Goal: Transaction & Acquisition: Purchase product/service

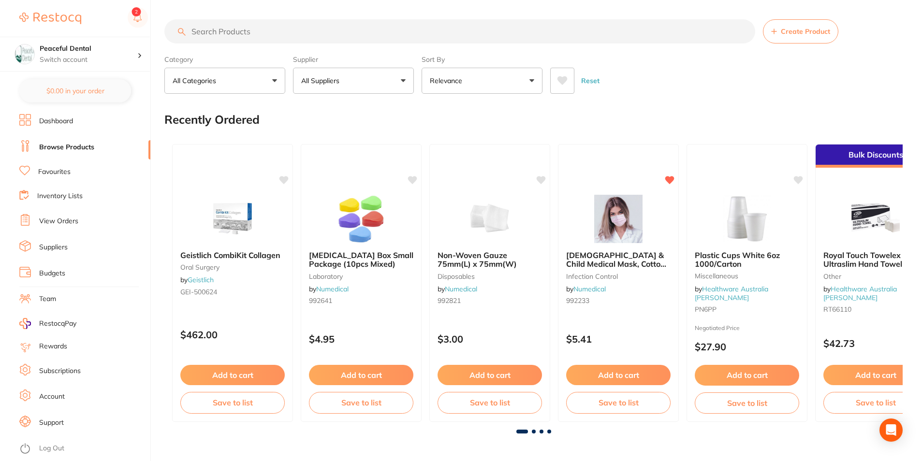
click at [532, 430] on span at bounding box center [534, 432] width 4 height 4
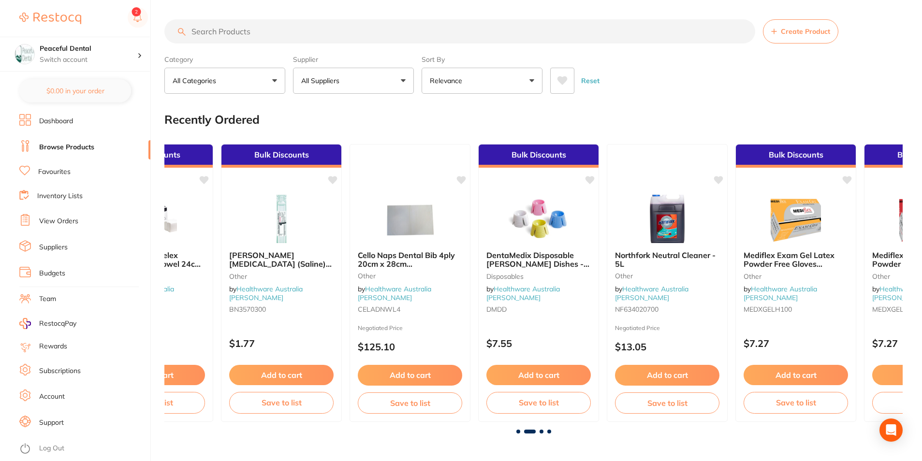
scroll to position [0, 738]
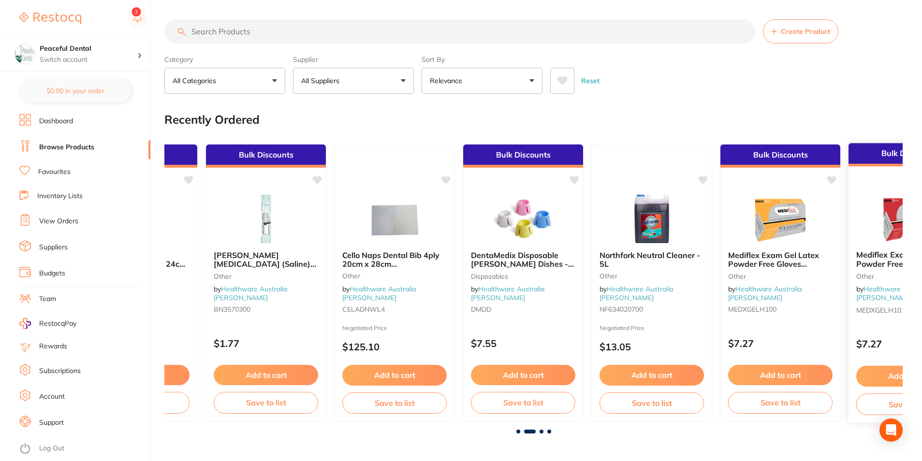
click at [869, 374] on button "Add to cart" at bounding box center [908, 376] width 105 height 21
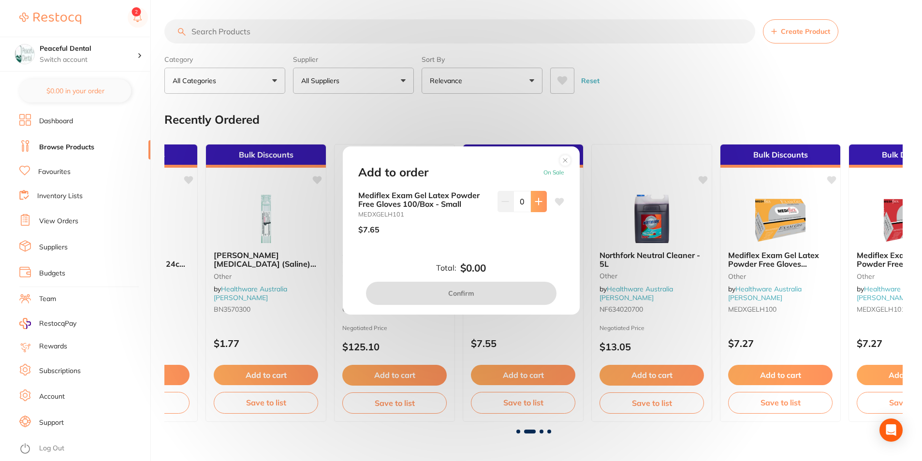
click at [537, 205] on icon at bounding box center [539, 202] width 8 height 8
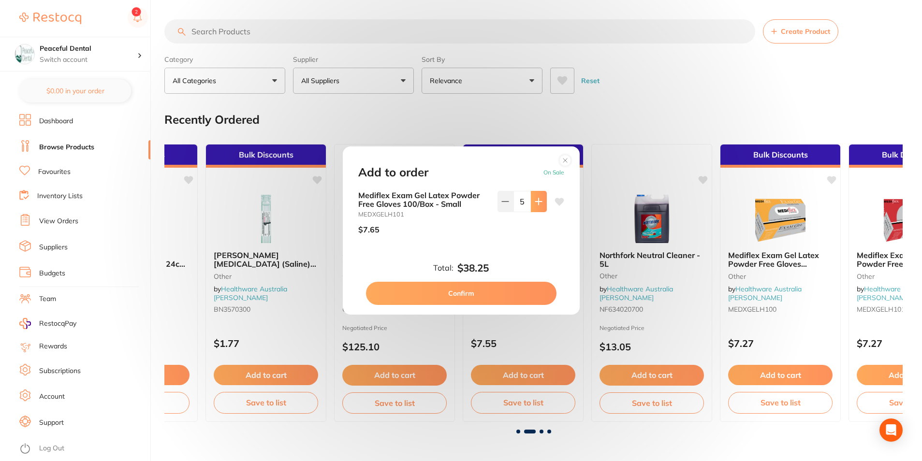
click at [537, 205] on icon at bounding box center [539, 202] width 8 height 8
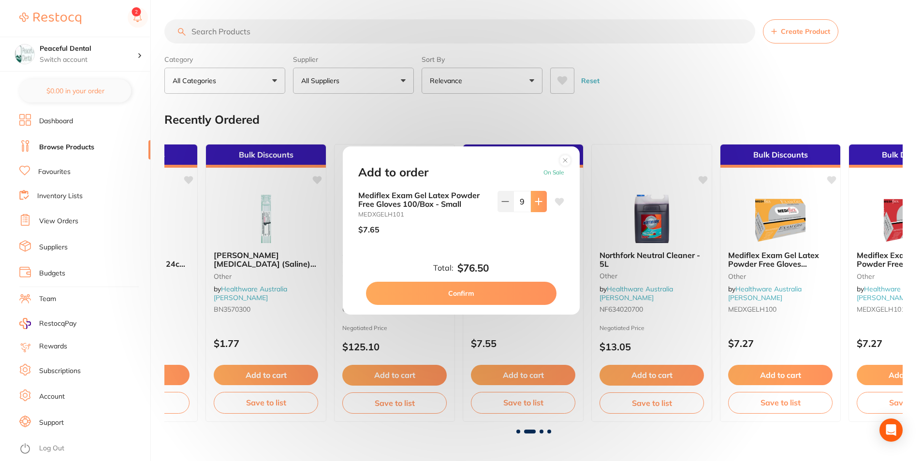
type input "10"
click at [459, 292] on button "Confirm" at bounding box center [461, 293] width 191 height 23
checkbox input "false"
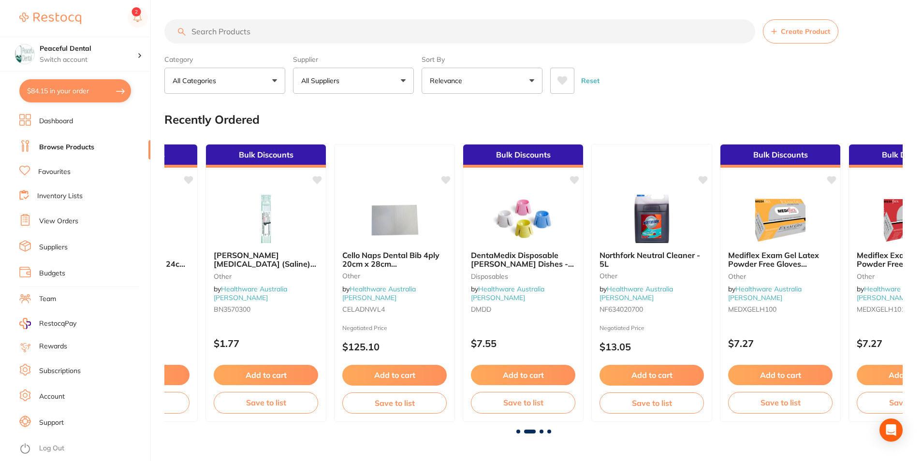
click at [542, 433] on span at bounding box center [542, 432] width 4 height 4
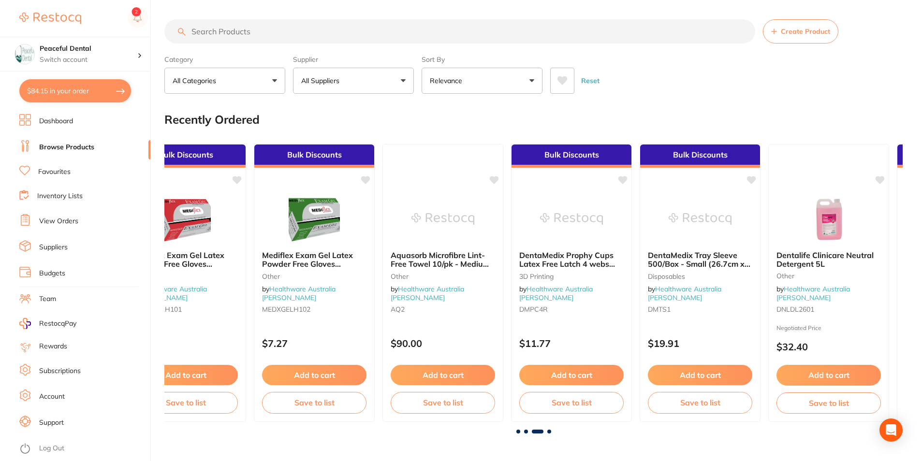
scroll to position [0, 1477]
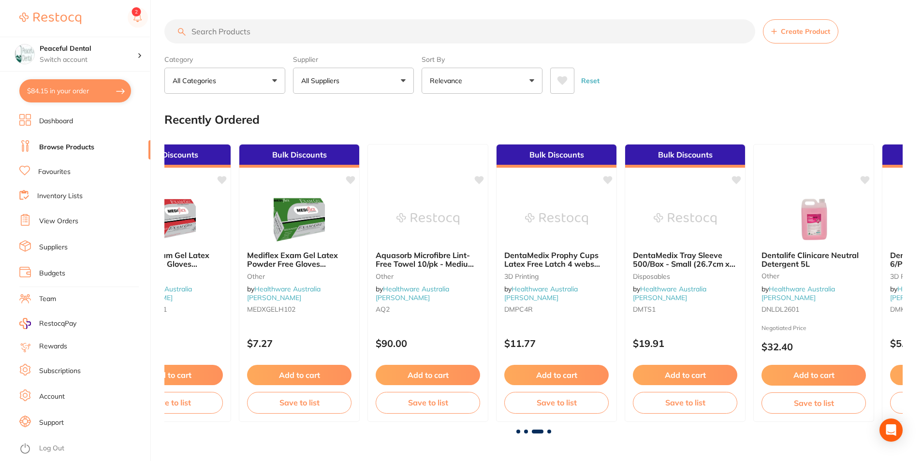
click at [550, 432] on span at bounding box center [549, 432] width 4 height 4
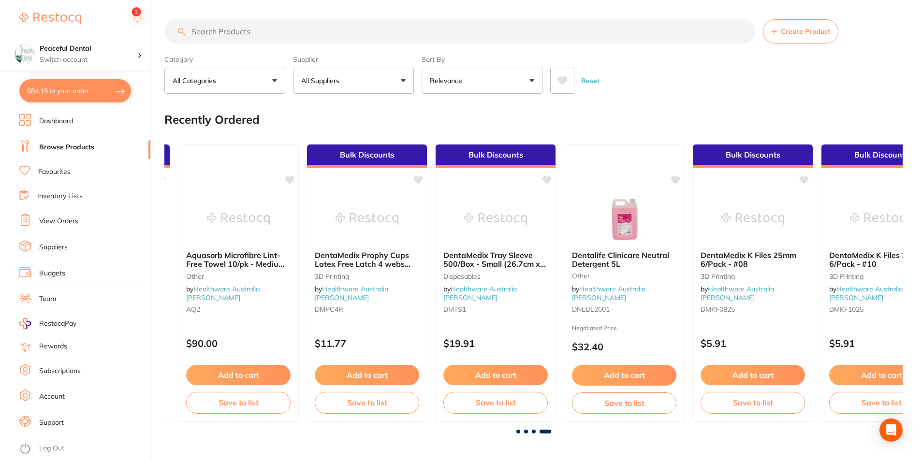
scroll to position [0, 1842]
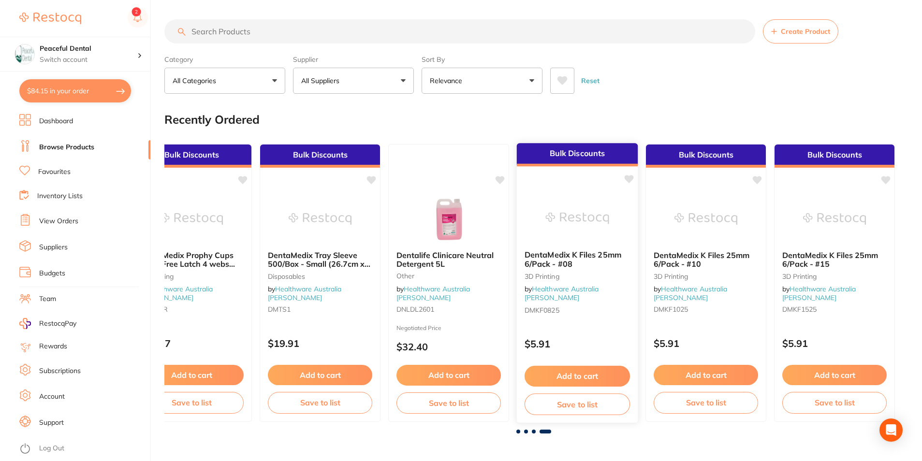
click at [595, 371] on button "Add to cart" at bounding box center [577, 376] width 105 height 21
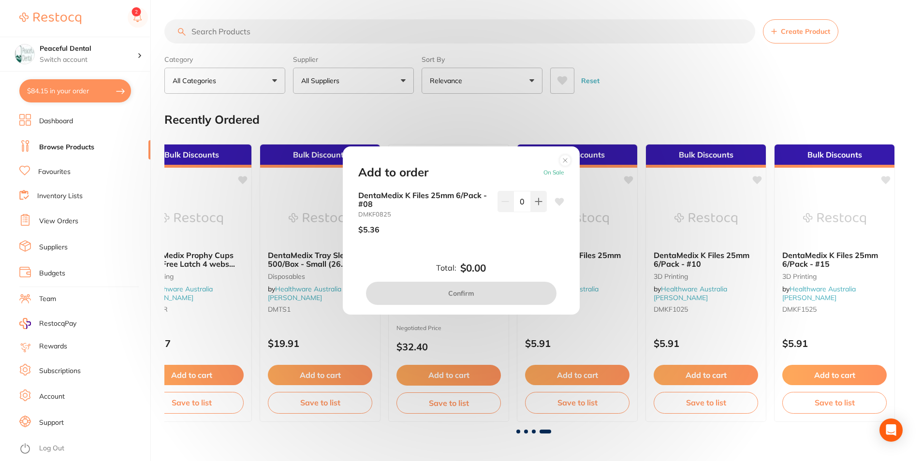
click at [564, 158] on circle at bounding box center [565, 160] width 11 height 11
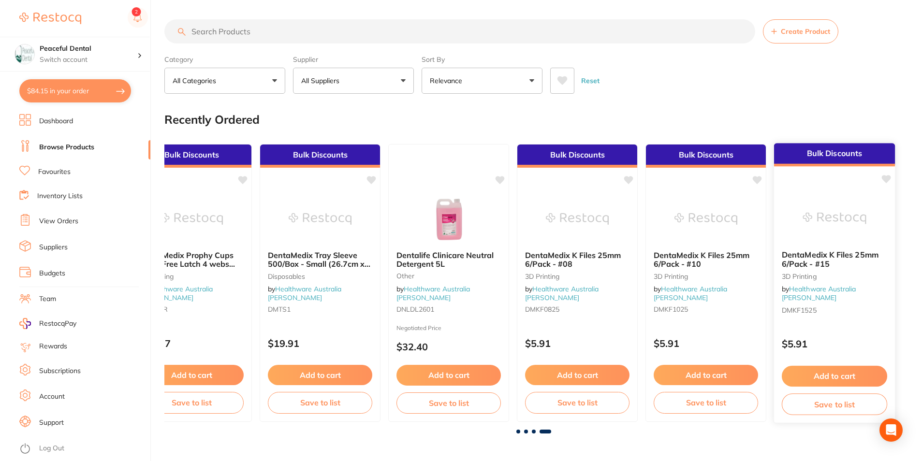
click at [822, 378] on button "Add to cart" at bounding box center [834, 376] width 105 height 21
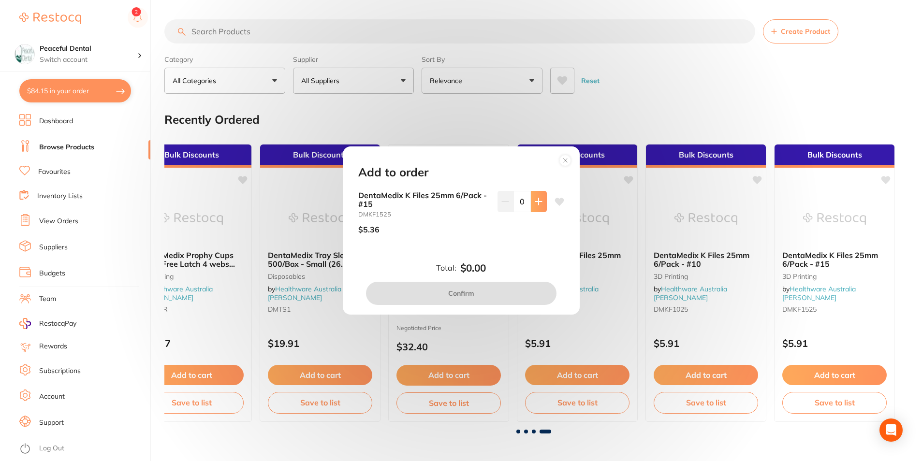
click at [538, 197] on button at bounding box center [539, 201] width 16 height 21
type input "1"
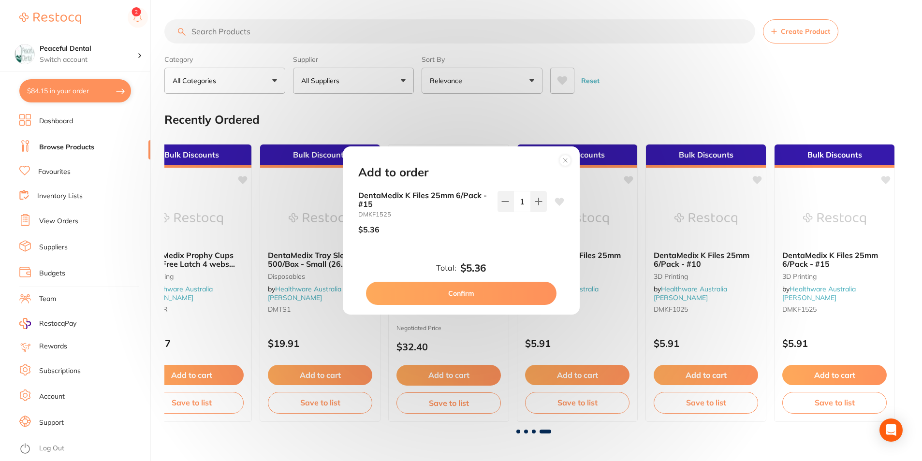
click at [511, 303] on button "Confirm" at bounding box center [461, 293] width 191 height 23
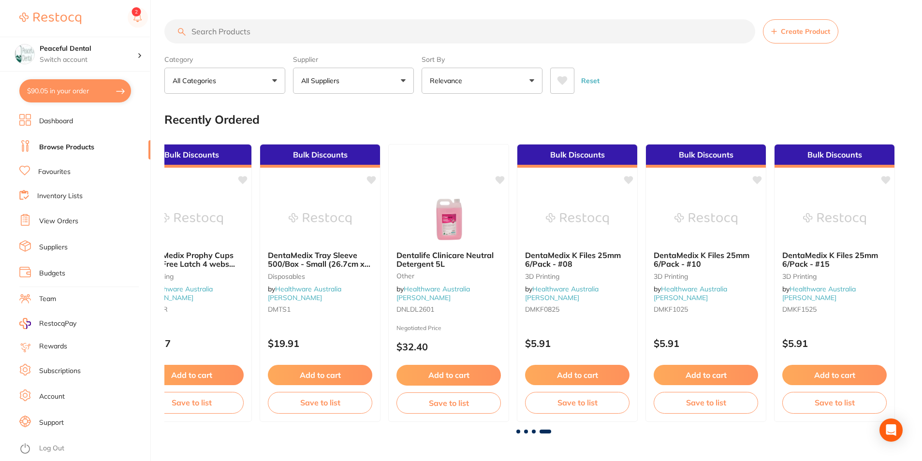
click at [64, 174] on link "Favourites" at bounding box center [54, 172] width 32 height 10
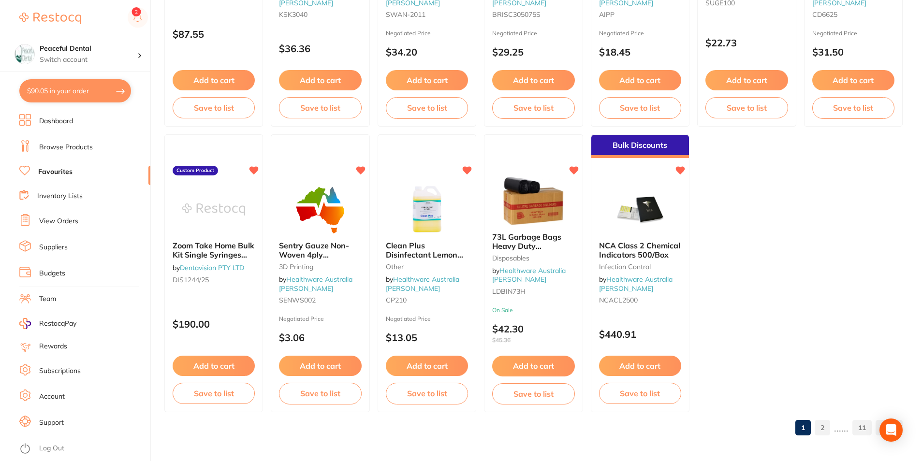
scroll to position [1981, 0]
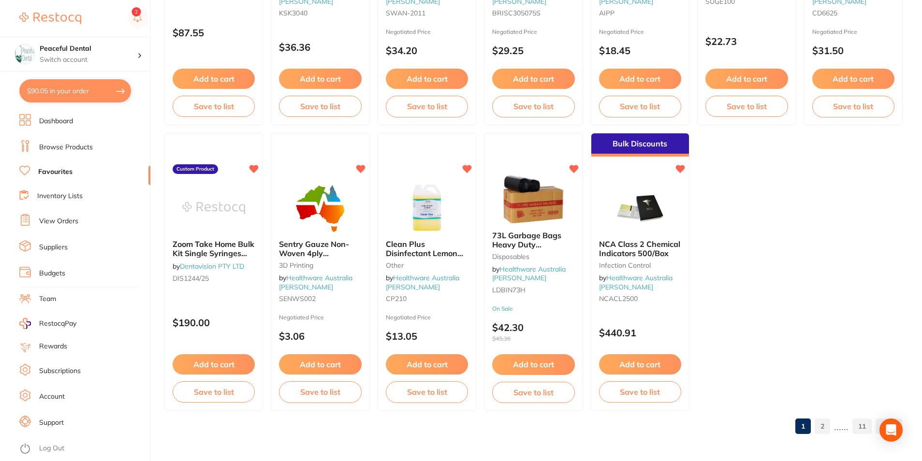
click at [825, 424] on link "2" at bounding box center [822, 426] width 15 height 19
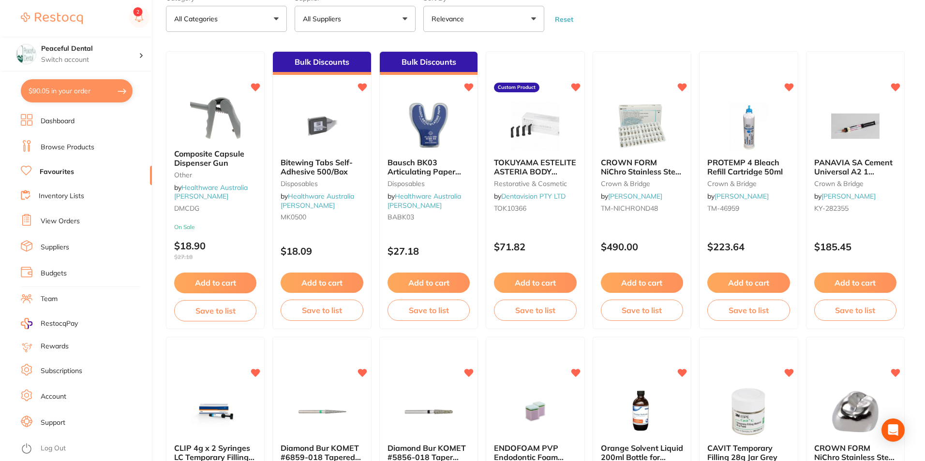
scroll to position [0, 0]
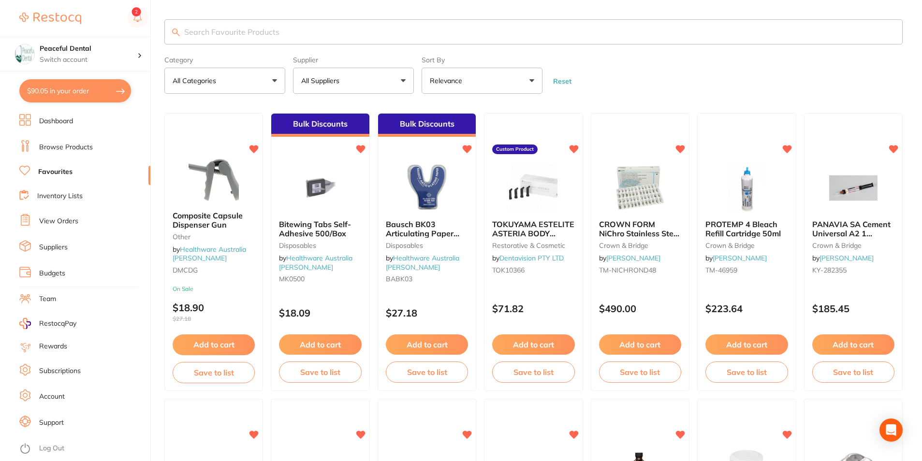
click at [49, 95] on button "$90.05 in your order" at bounding box center [75, 90] width 112 height 23
checkbox input "true"
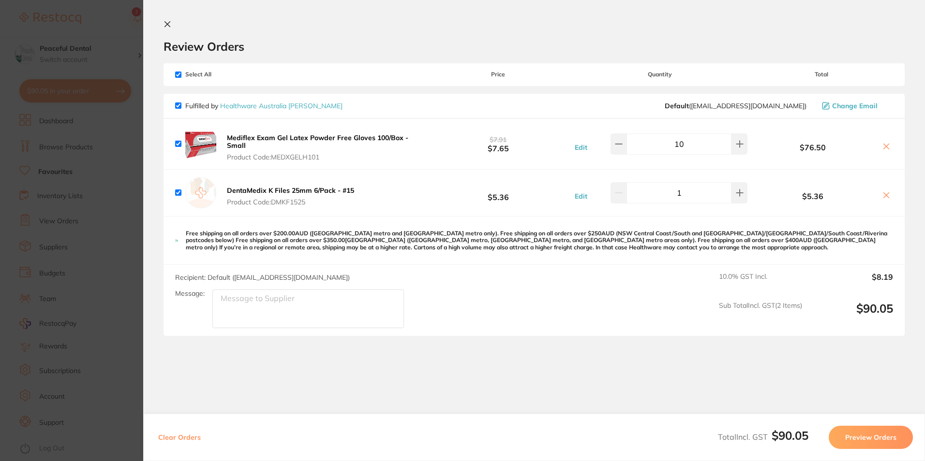
click at [856, 431] on button "Preview Orders" at bounding box center [870, 437] width 84 height 23
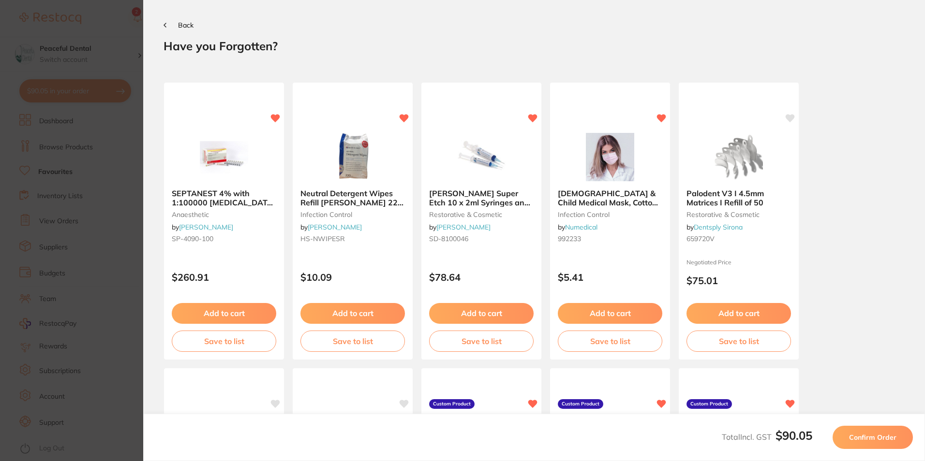
click at [856, 431] on button "Confirm Order" at bounding box center [872, 437] width 80 height 23
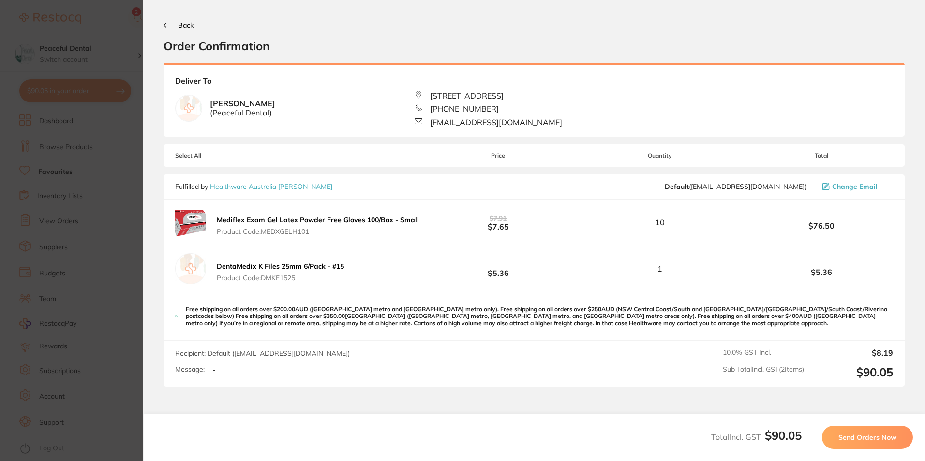
click at [896, 440] on button "Send Orders Now" at bounding box center [867, 437] width 91 height 23
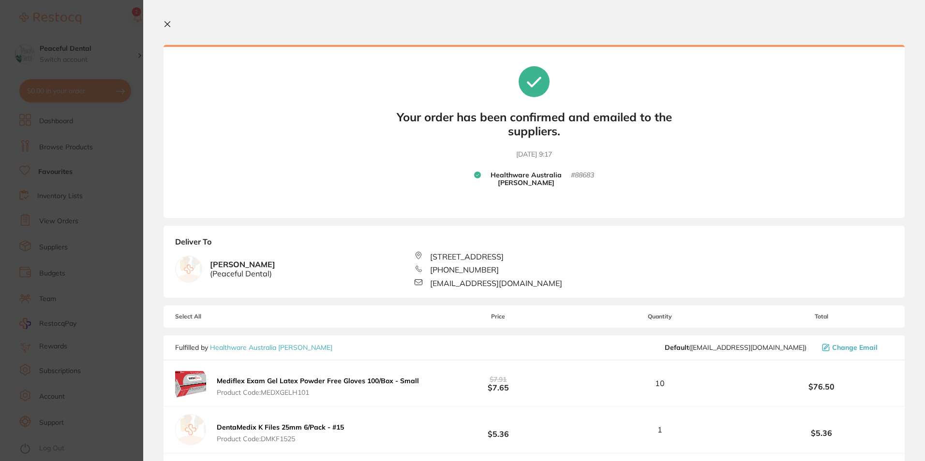
click at [84, 59] on section "Update RRP Set your pre negotiated price for this item. Item Agreed RRP (excl. …" at bounding box center [462, 230] width 925 height 461
